Goal: Find contact information: Find contact information

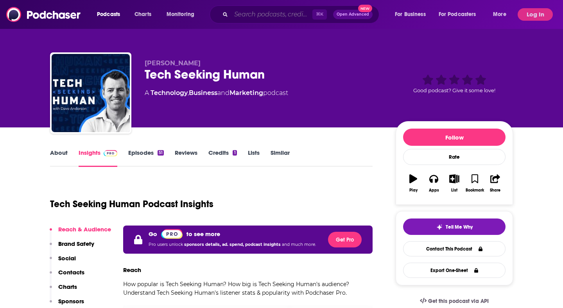
click at [251, 13] on input "Search podcasts, credits, & more..." at bounding box center [271, 14] width 81 height 13
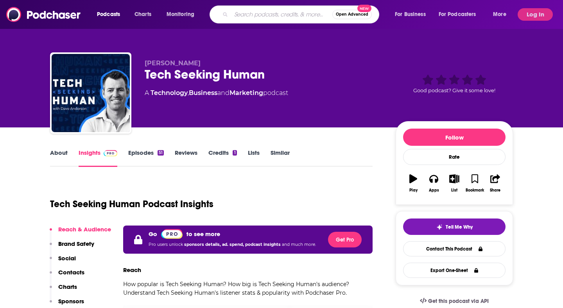
paste input "The Credit Union Leadership Podcast"
type input "The Credit Union Leadership Podcast"
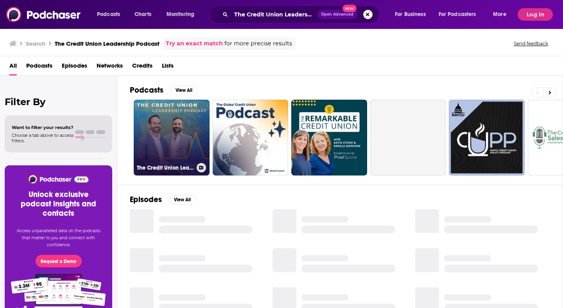
click at [175, 133] on link "The Credit Union Leadership Podcast" at bounding box center [172, 138] width 76 height 76
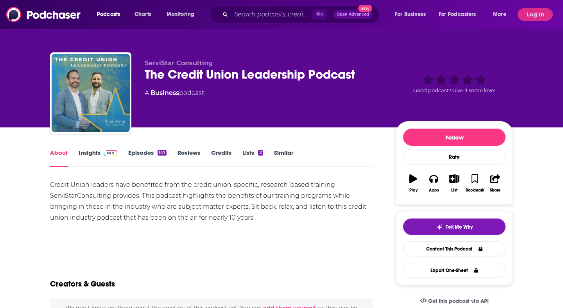
click at [99, 149] on link "Insights" at bounding box center [98, 158] width 39 height 18
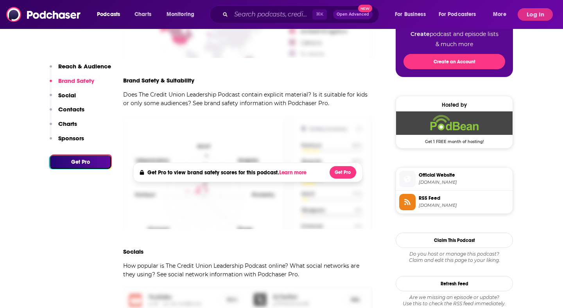
scroll to position [480, 0]
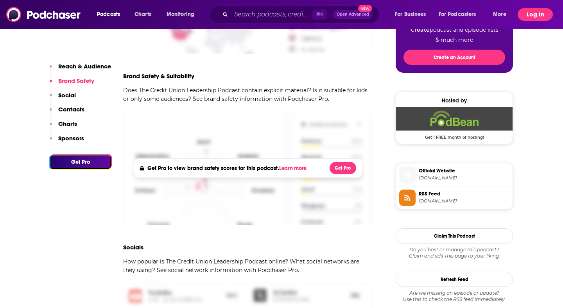
click at [540, 20] on button "Log In" at bounding box center [535, 14] width 35 height 13
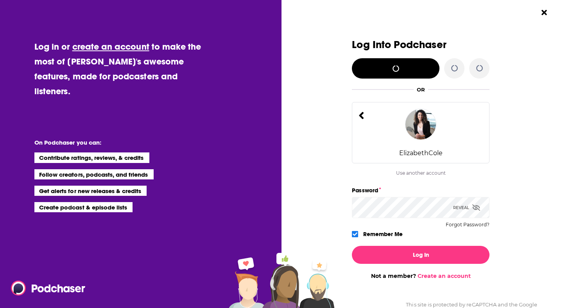
scroll to position [0, 0]
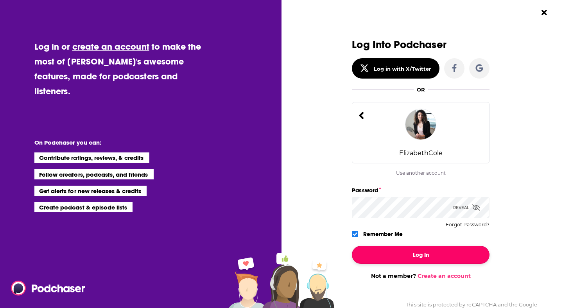
click at [403, 253] on button "Log In" at bounding box center [421, 255] width 138 height 18
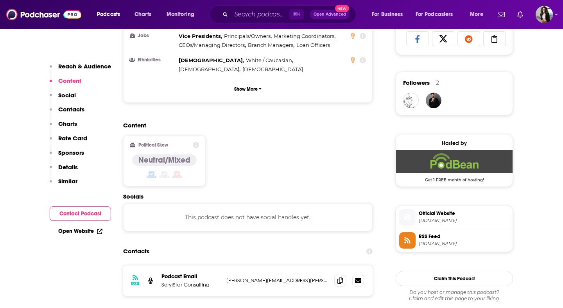
scroll to position [530, 0]
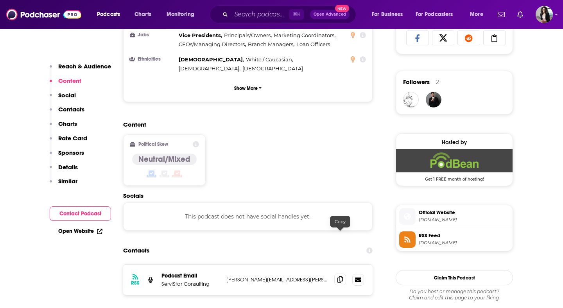
click at [338, 277] on icon at bounding box center [340, 280] width 5 height 6
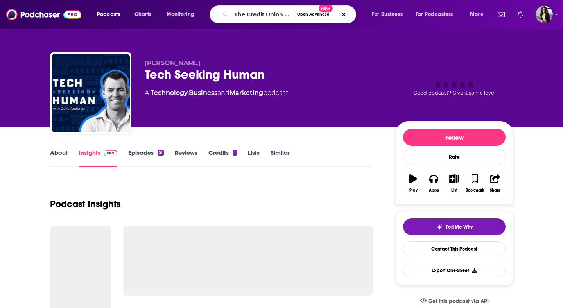
scroll to position [0, 51]
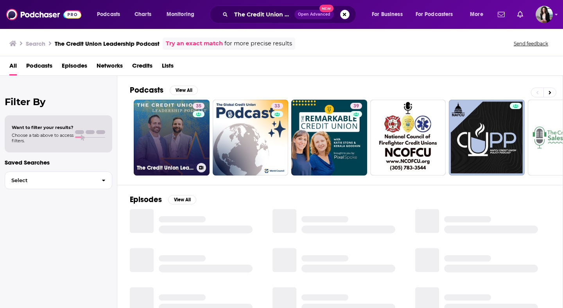
click at [176, 140] on link "35 The Credit Union Leadership Podcast" at bounding box center [172, 138] width 76 height 76
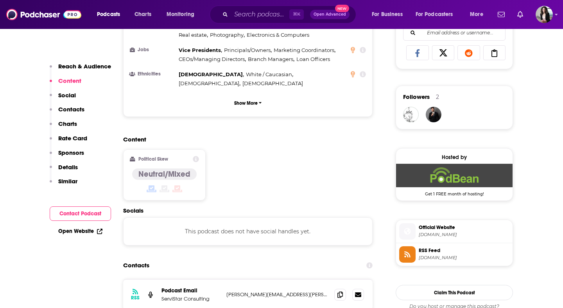
scroll to position [520, 0]
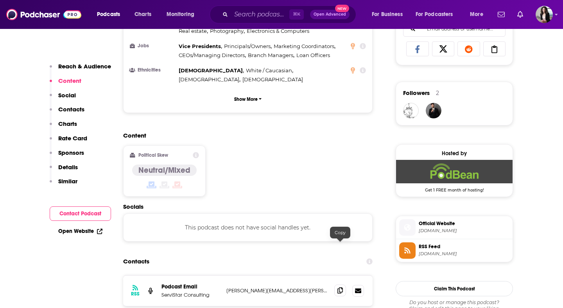
click at [342, 288] on icon at bounding box center [340, 291] width 5 height 6
